Goal: Find specific page/section: Find specific page/section

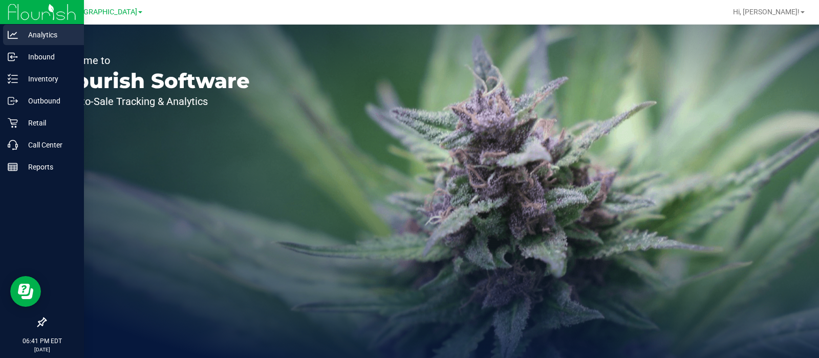
click at [41, 33] on p "Analytics" at bounding box center [48, 35] width 61 height 12
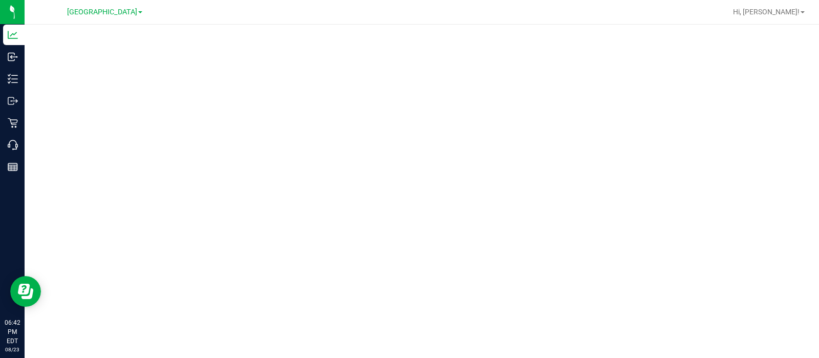
click at [245, 30] on div at bounding box center [422, 188] width 795 height 327
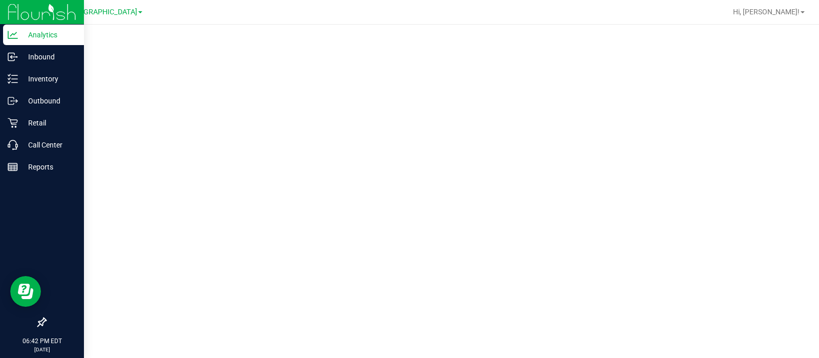
click at [41, 37] on p "Analytics" at bounding box center [48, 35] width 61 height 12
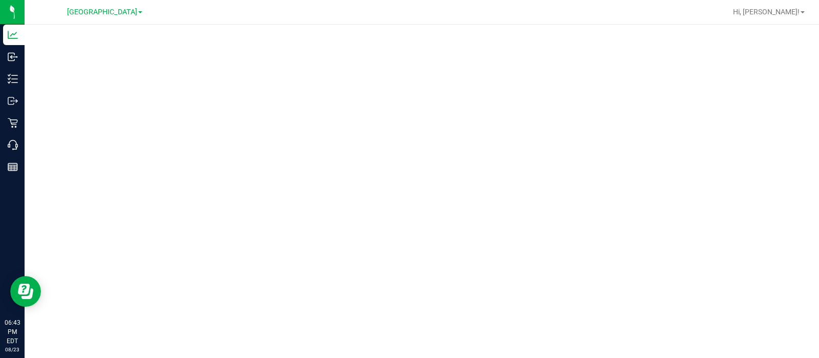
click at [471, 31] on div at bounding box center [422, 188] width 795 height 327
click at [205, 25] on div at bounding box center [422, 188] width 795 height 327
click at [182, 26] on div at bounding box center [422, 188] width 795 height 327
click at [530, 32] on div at bounding box center [422, 188] width 795 height 327
click at [443, 13] on div at bounding box center [454, 12] width 543 height 20
